Goal: Task Accomplishment & Management: Use online tool/utility

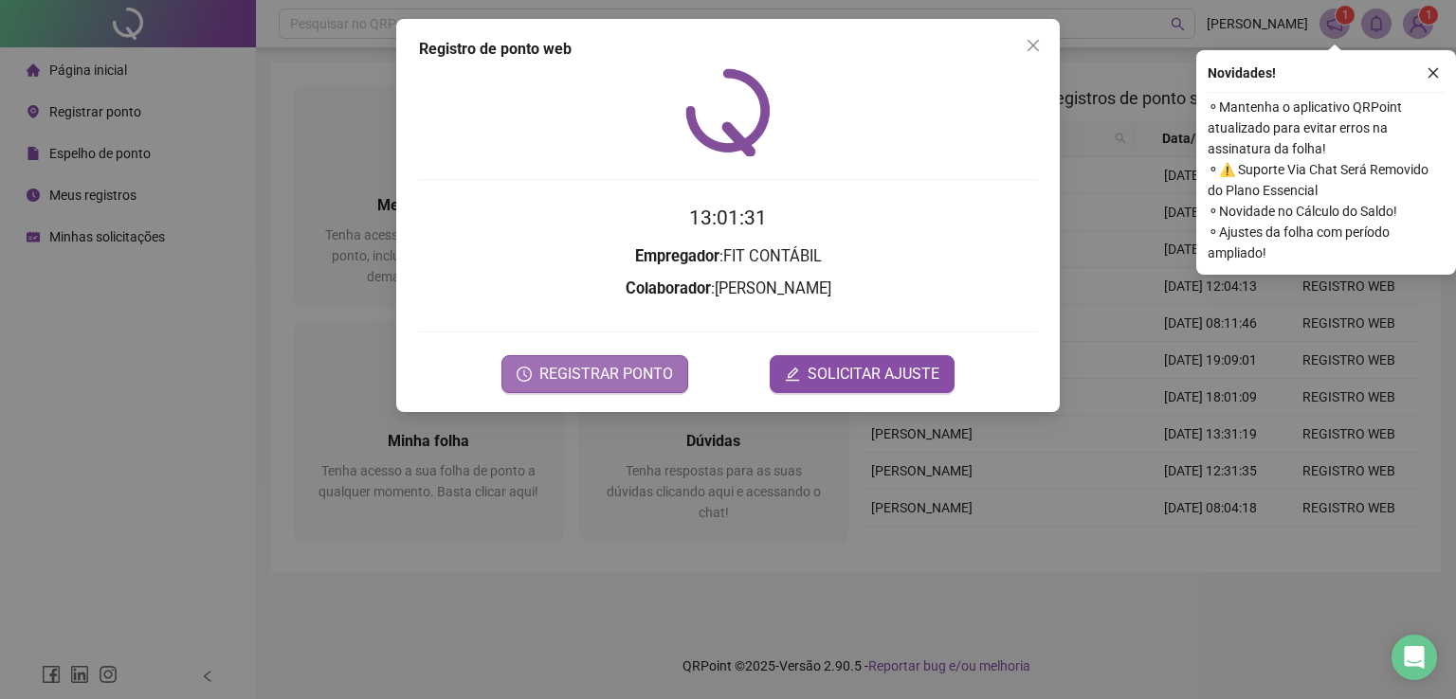
click at [626, 360] on button "REGISTRAR PONTO" at bounding box center [594, 374] width 187 height 38
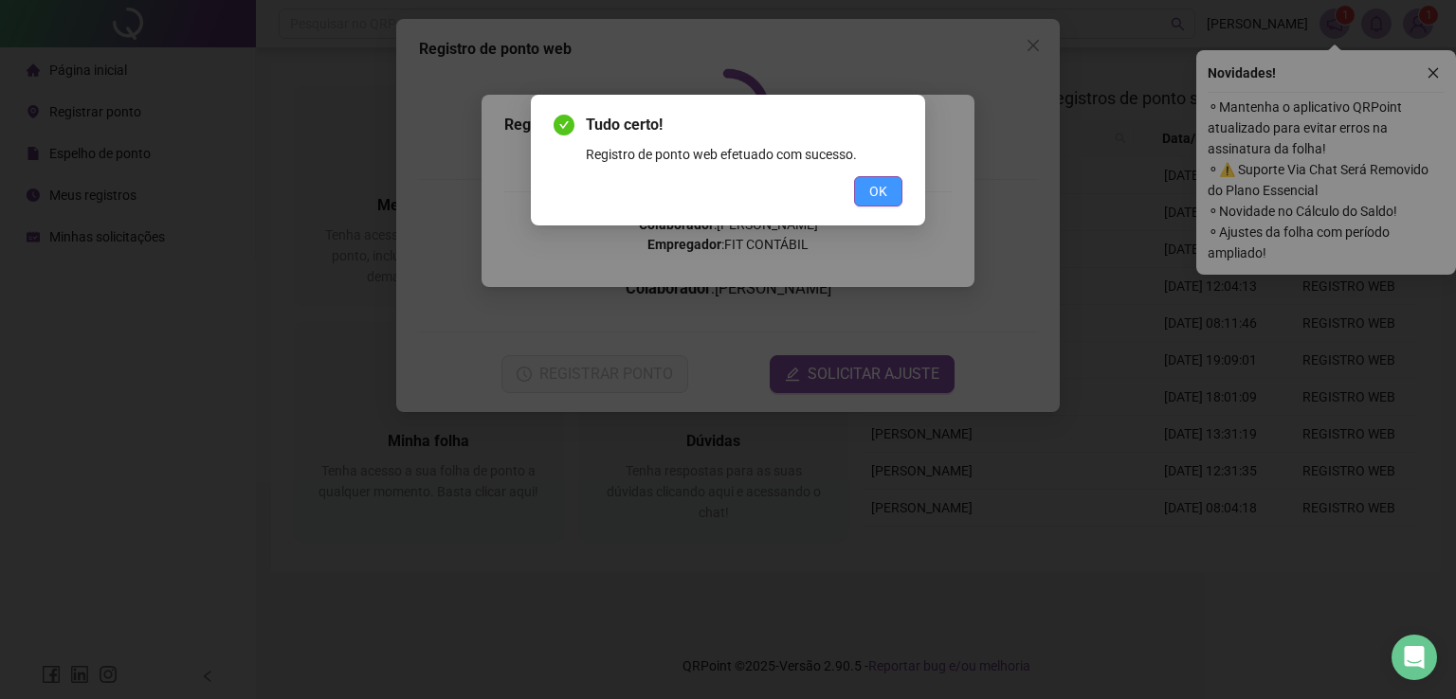
click at [880, 196] on span "OK" at bounding box center [878, 191] width 18 height 21
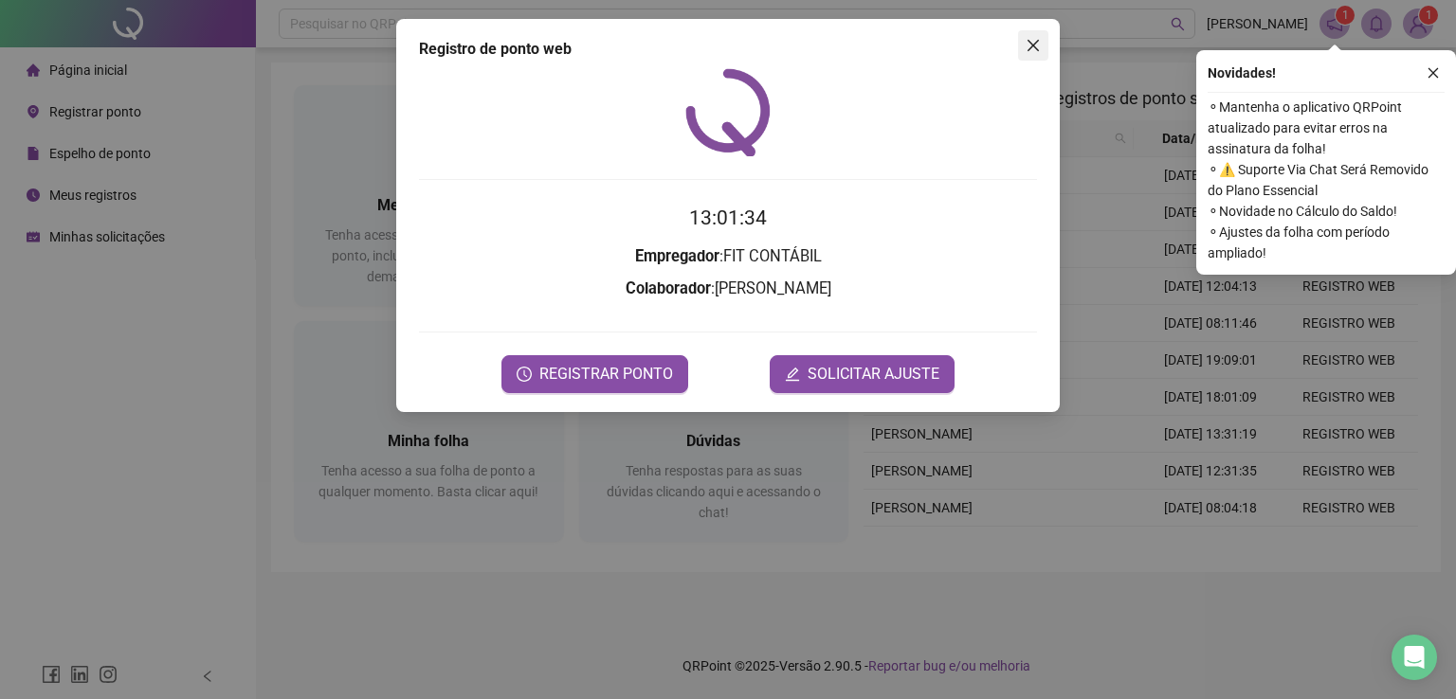
click at [1043, 42] on span "Close" at bounding box center [1033, 45] width 30 height 15
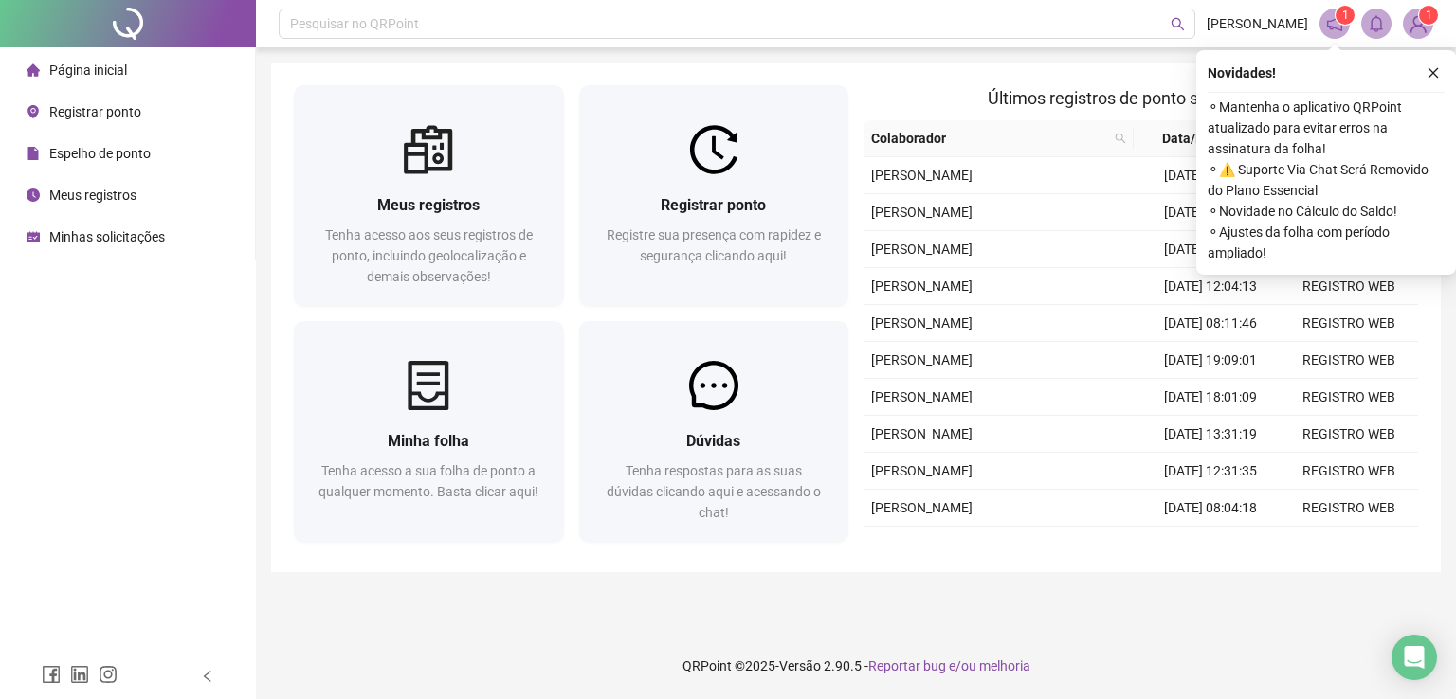
click at [1433, 81] on button "button" at bounding box center [1433, 73] width 23 height 23
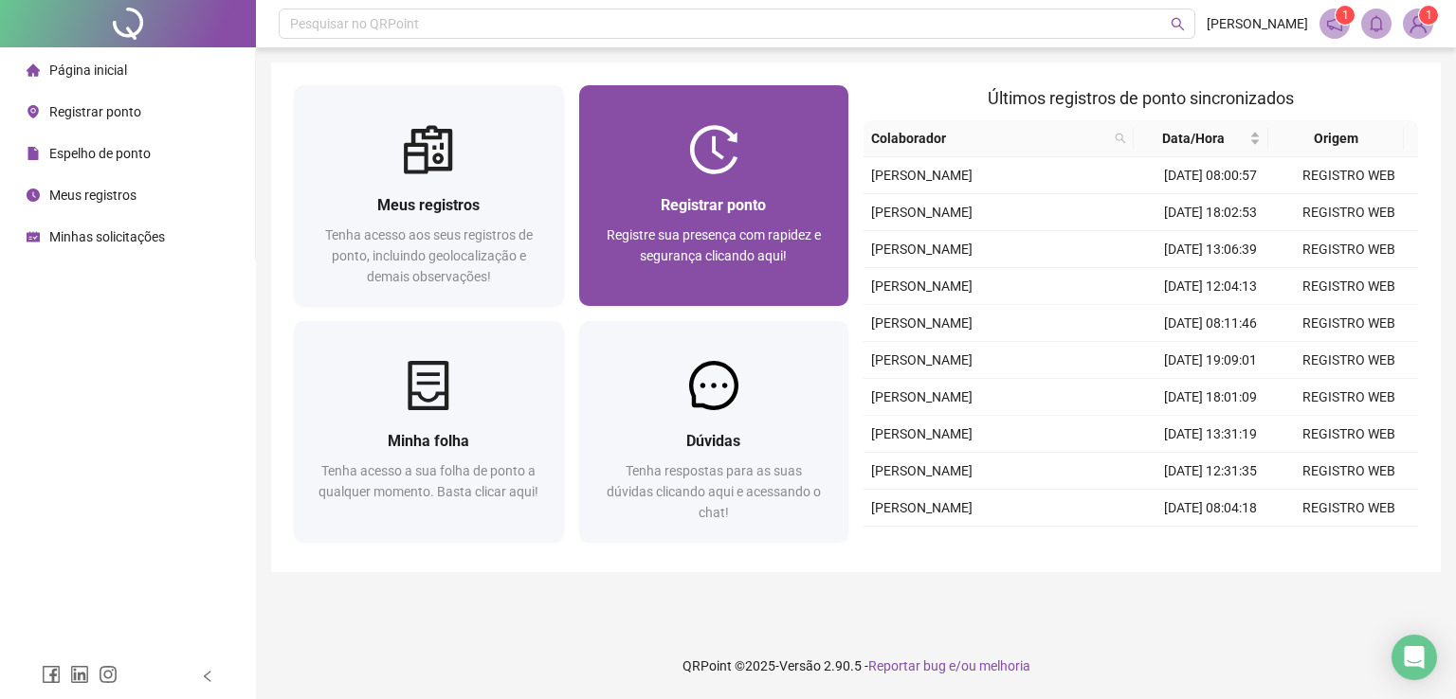
click at [751, 221] on div "Registrar ponto Registre sua presença com rapidez e segurança clicando aqui!" at bounding box center [714, 240] width 225 height 94
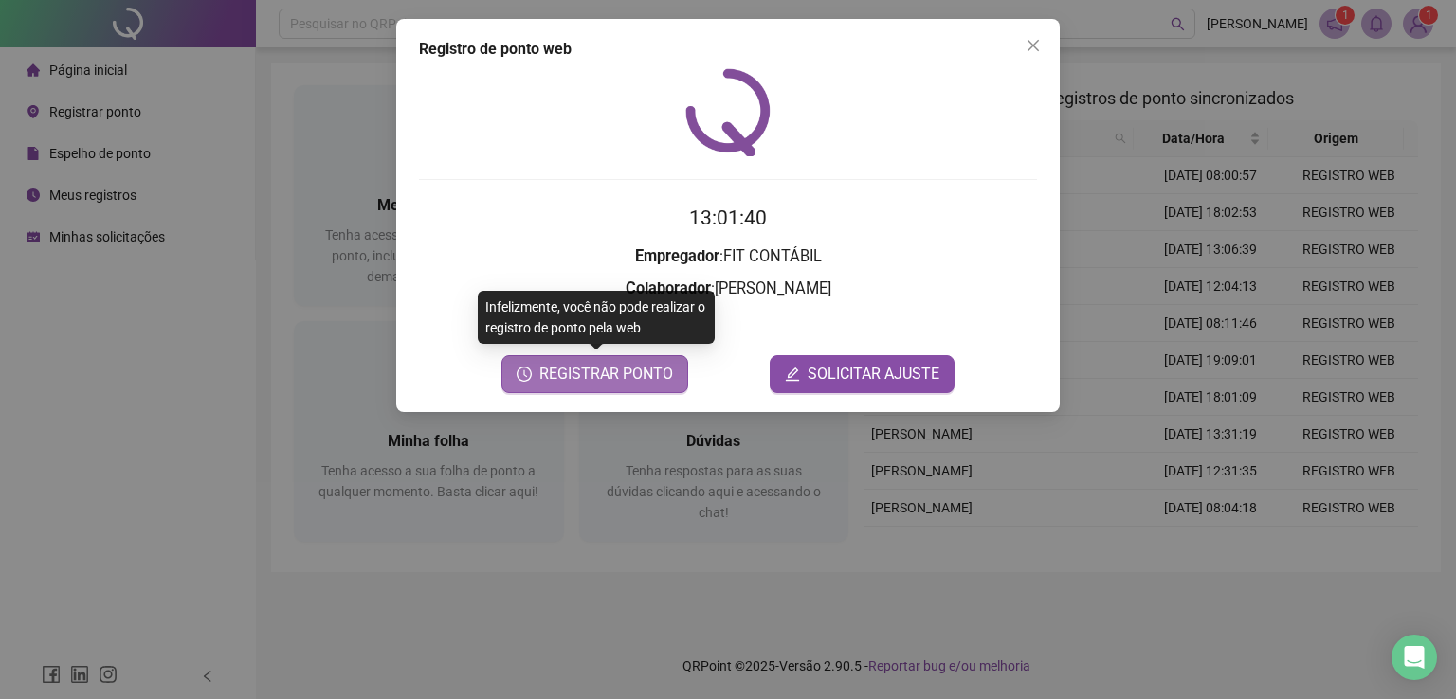
click at [612, 375] on span "REGISTRAR PONTO" at bounding box center [606, 374] width 134 height 23
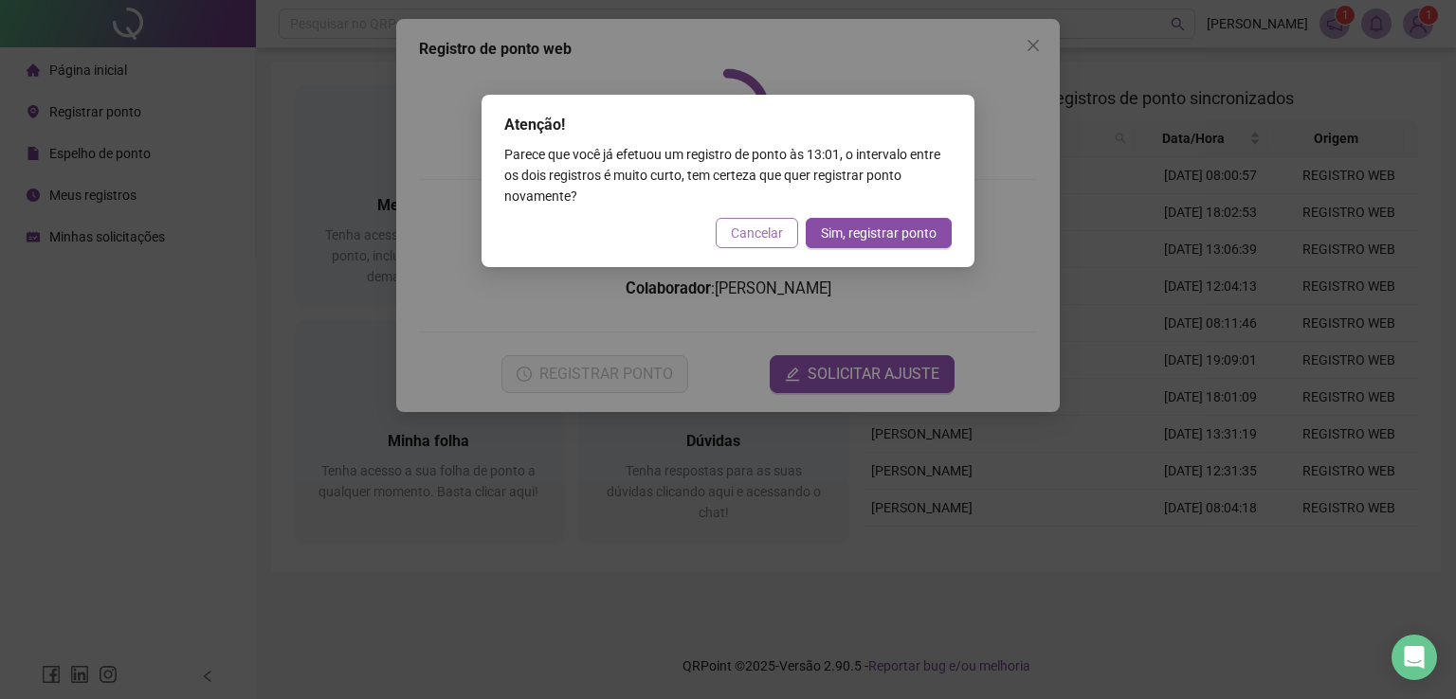
click at [751, 236] on span "Cancelar" at bounding box center [757, 233] width 52 height 21
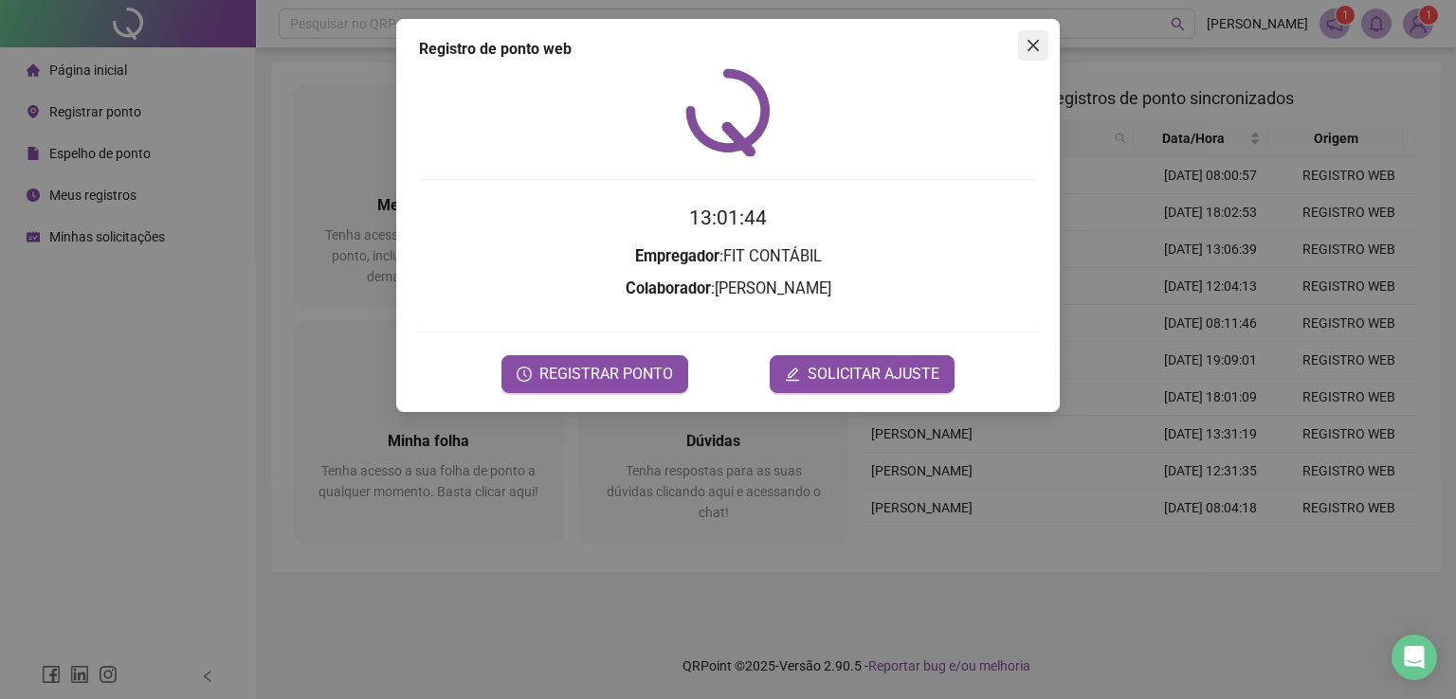
click at [1035, 46] on icon "close" at bounding box center [1032, 45] width 11 height 11
